Goal: Task Accomplishment & Management: Use online tool/utility

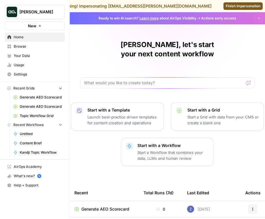
click at [37, 50] on link "Browse" at bounding box center [35, 46] width 60 height 9
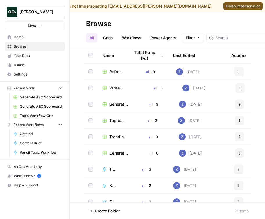
click at [114, 73] on span "Refresh Existing Content" at bounding box center [117, 72] width 16 height 6
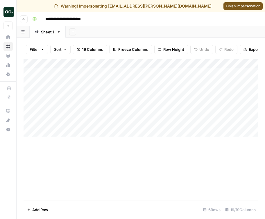
click at [126, 63] on div "Add Column" at bounding box center [141, 98] width 234 height 78
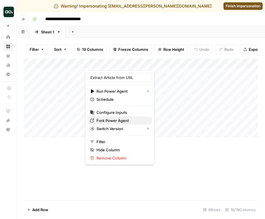
click at [112, 118] on span "Fork Power Agent" at bounding box center [121, 121] width 51 height 6
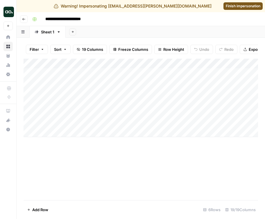
click at [25, 20] on icon "button" at bounding box center [23, 18] width 3 height 3
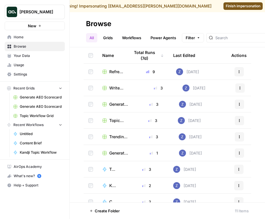
click at [114, 106] on span "Generate AEO Scorecard" at bounding box center [119, 104] width 20 height 6
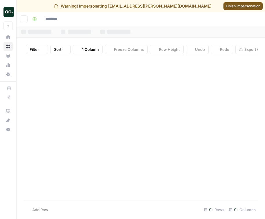
type input "**********"
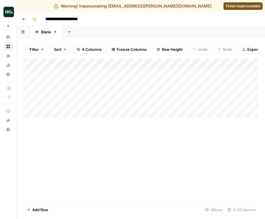
click at [162, 62] on div "Add Column" at bounding box center [141, 88] width 234 height 59
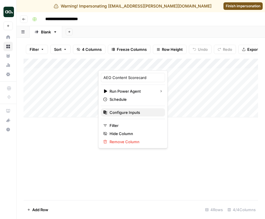
click at [120, 112] on span "Configure Inputs" at bounding box center [134, 112] width 51 height 6
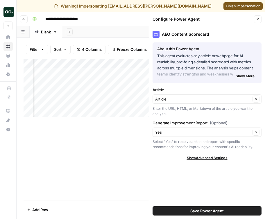
scroll to position [0, 40]
click at [121, 64] on div "Add Column" at bounding box center [141, 88] width 234 height 59
click at [122, 174] on div "Add Column" at bounding box center [141, 129] width 234 height 141
click at [254, 17] on button "Close" at bounding box center [258, 19] width 8 height 8
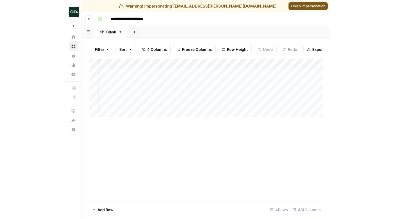
scroll to position [0, 71]
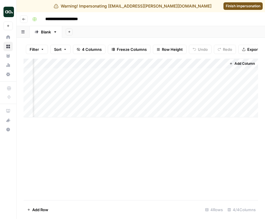
click at [247, 62] on span "Add Column" at bounding box center [244, 63] width 20 height 5
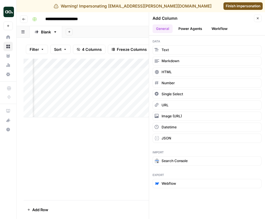
click at [197, 28] on button "Power Agents" at bounding box center [190, 28] width 31 height 9
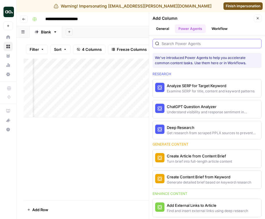
click at [197, 42] on input "search" at bounding box center [209, 44] width 97 height 6
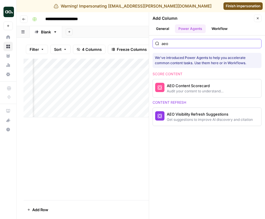
type input "aeo"
click at [178, 90] on div "Audit your content to understand readability for LLMs" at bounding box center [197, 91] width 61 height 5
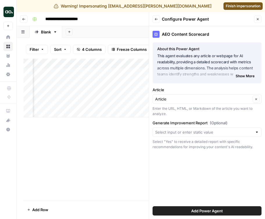
click at [156, 17] on button "Back" at bounding box center [156, 19] width 8 height 8
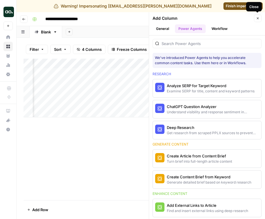
click at [256, 19] on icon "button" at bounding box center [257, 18] width 3 height 3
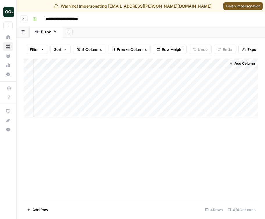
click at [24, 19] on icon "button" at bounding box center [23, 18] width 3 height 3
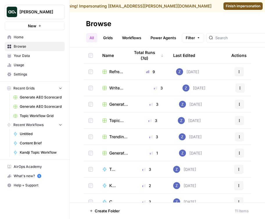
click at [131, 39] on link "Workflows" at bounding box center [131, 37] width 26 height 9
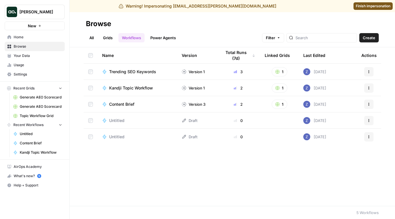
click at [264, 37] on header "Browse All Grids Workflows Power Agents Filter Create" at bounding box center [232, 29] width 325 height 35
click at [264, 37] on span "Create" at bounding box center [369, 38] width 12 height 6
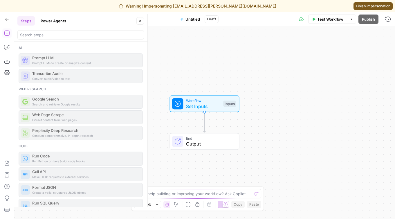
click at [46, 22] on button "Power Agents" at bounding box center [53, 20] width 33 height 9
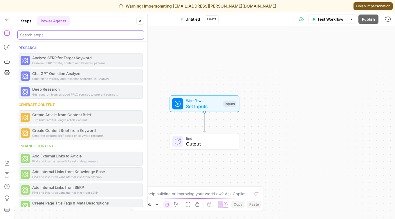
click at [51, 37] on input "search" at bounding box center [80, 35] width 121 height 6
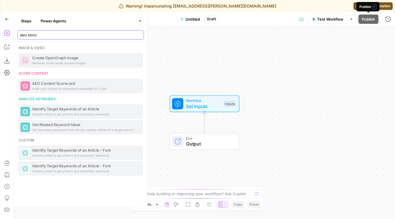
type input "aeo soco"
click at [264, 6] on div "Publish P" at bounding box center [368, 7] width 19 height 6
click at [264, 6] on span "Finish impersonation" at bounding box center [373, 5] width 35 height 5
